Goal: Communication & Community: Share content

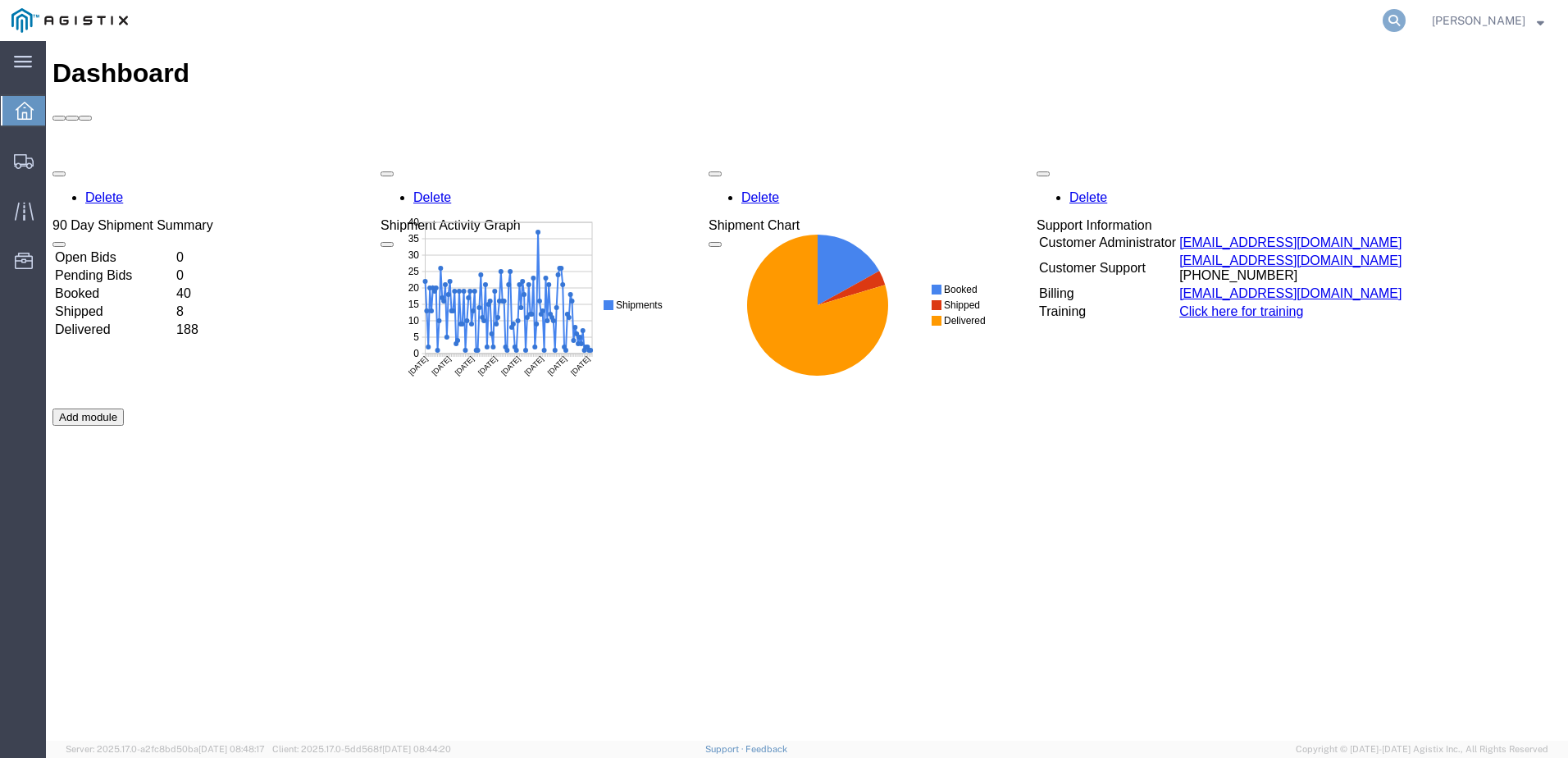
click at [1405, 18] on icon at bounding box center [1394, 21] width 23 height 23
click at [938, 15] on input "search" at bounding box center [1133, 21] width 499 height 39
type input "m"
paste input "56426931"
type input "56426931"
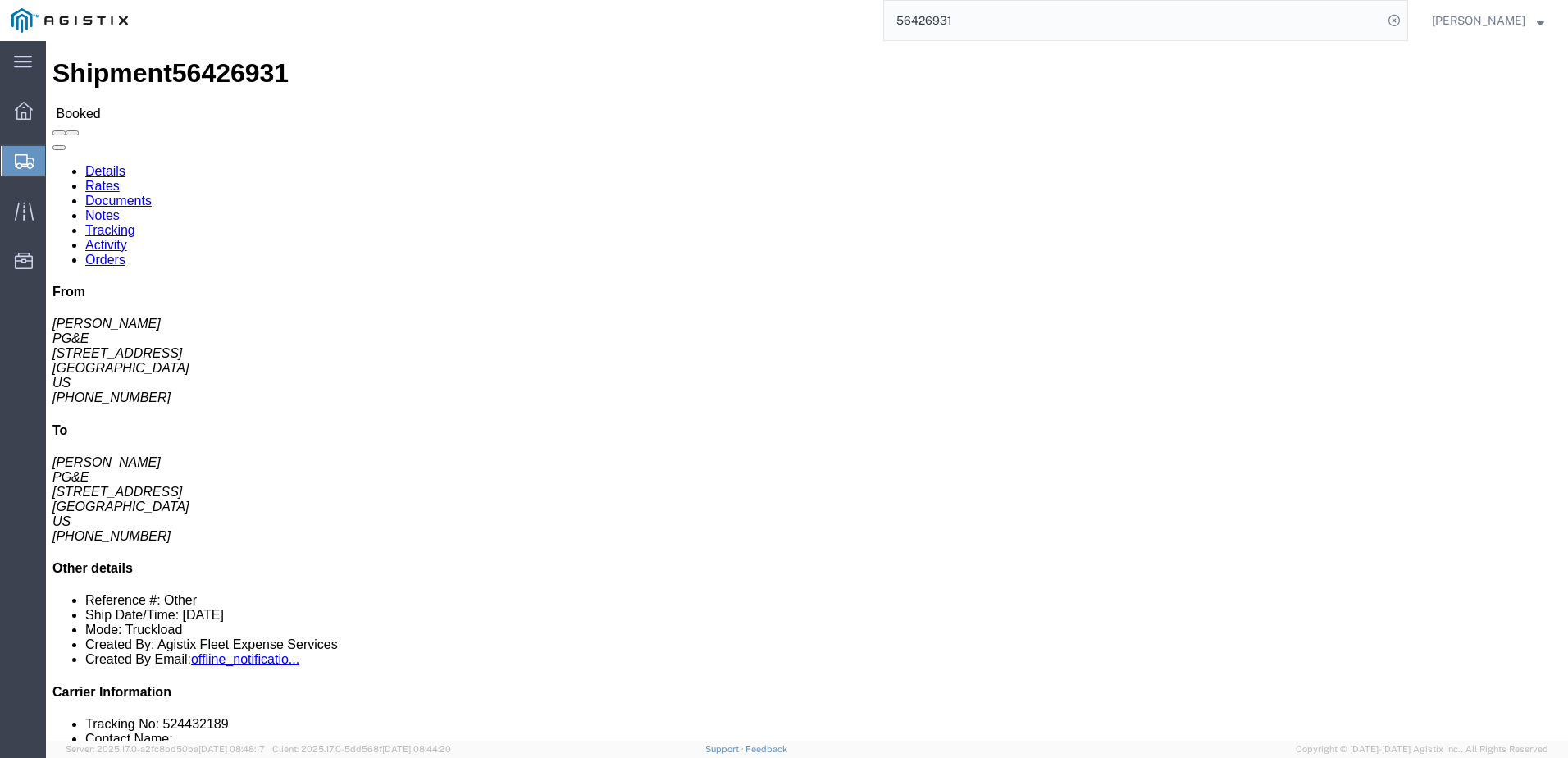
click span
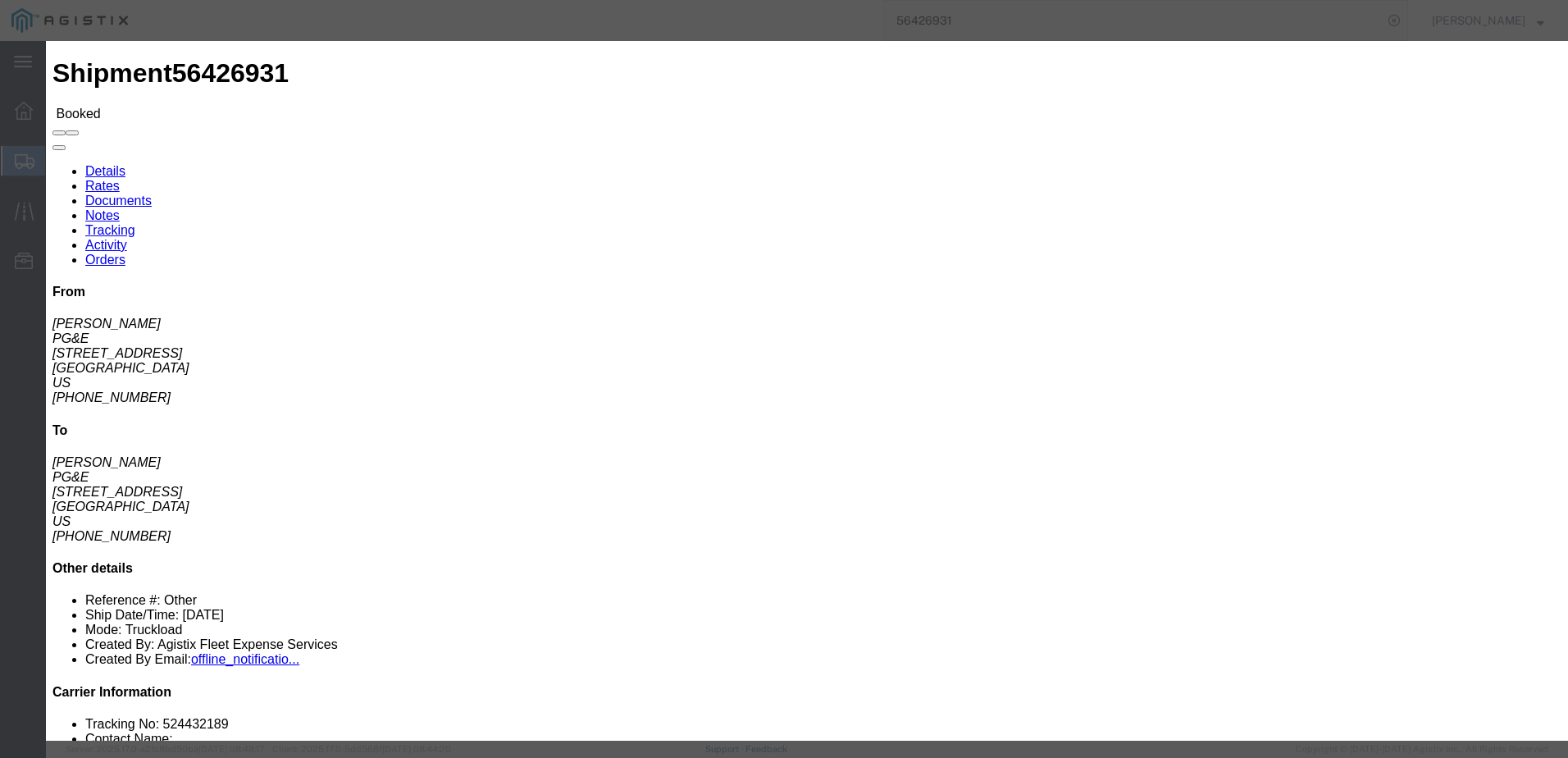
click input "text"
type input "[EMAIL_ADDRESS][DOMAIN_NAME]"
click input "PGE Fleet Bill Of Lading"
checkbox input "true"
click button "Send"
